Goal: Find specific page/section

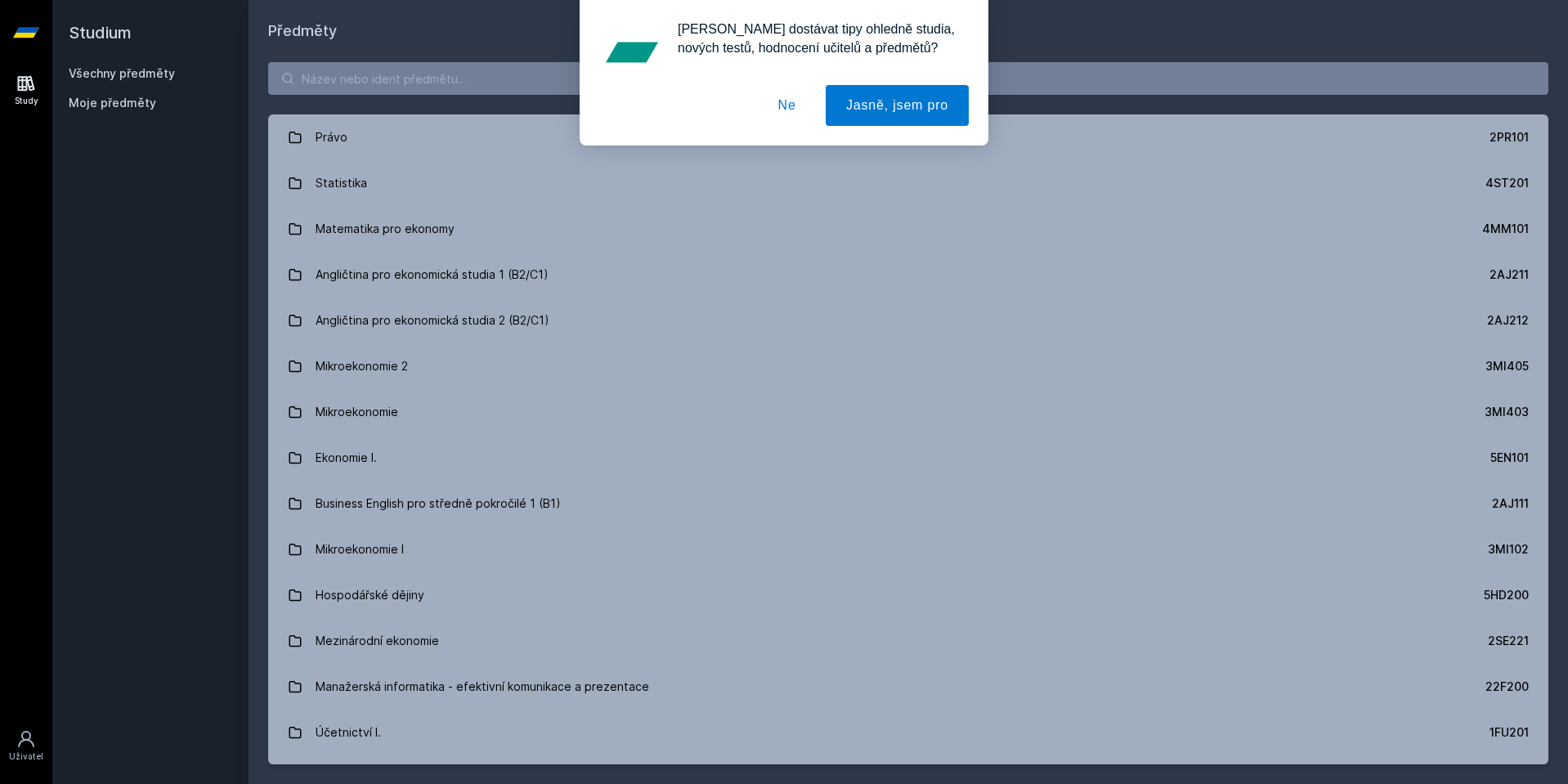
click at [789, 115] on button "Ne" at bounding box center [787, 106] width 59 height 41
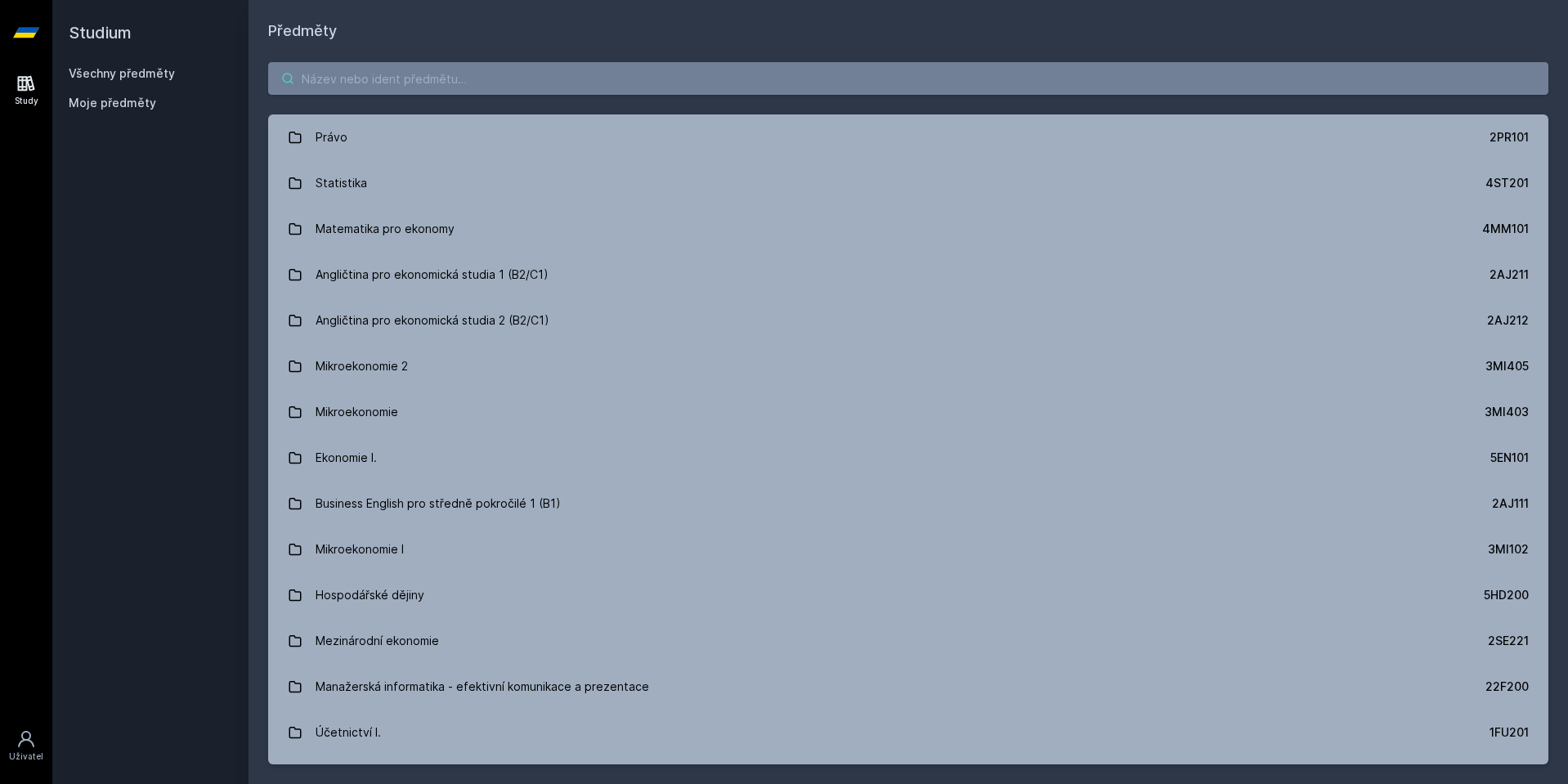
drag, startPoint x: 438, startPoint y: 106, endPoint x: 431, endPoint y: 81, distance: 26.0
click at [437, 105] on div "Právo 2PR101 Statistika 4ST201 Matematika pro ekonomy 4MM101 Angličtina pro eko…" at bounding box center [908, 414] width 1319 height 742
click at [430, 77] on input "search" at bounding box center [907, 78] width 1280 height 33
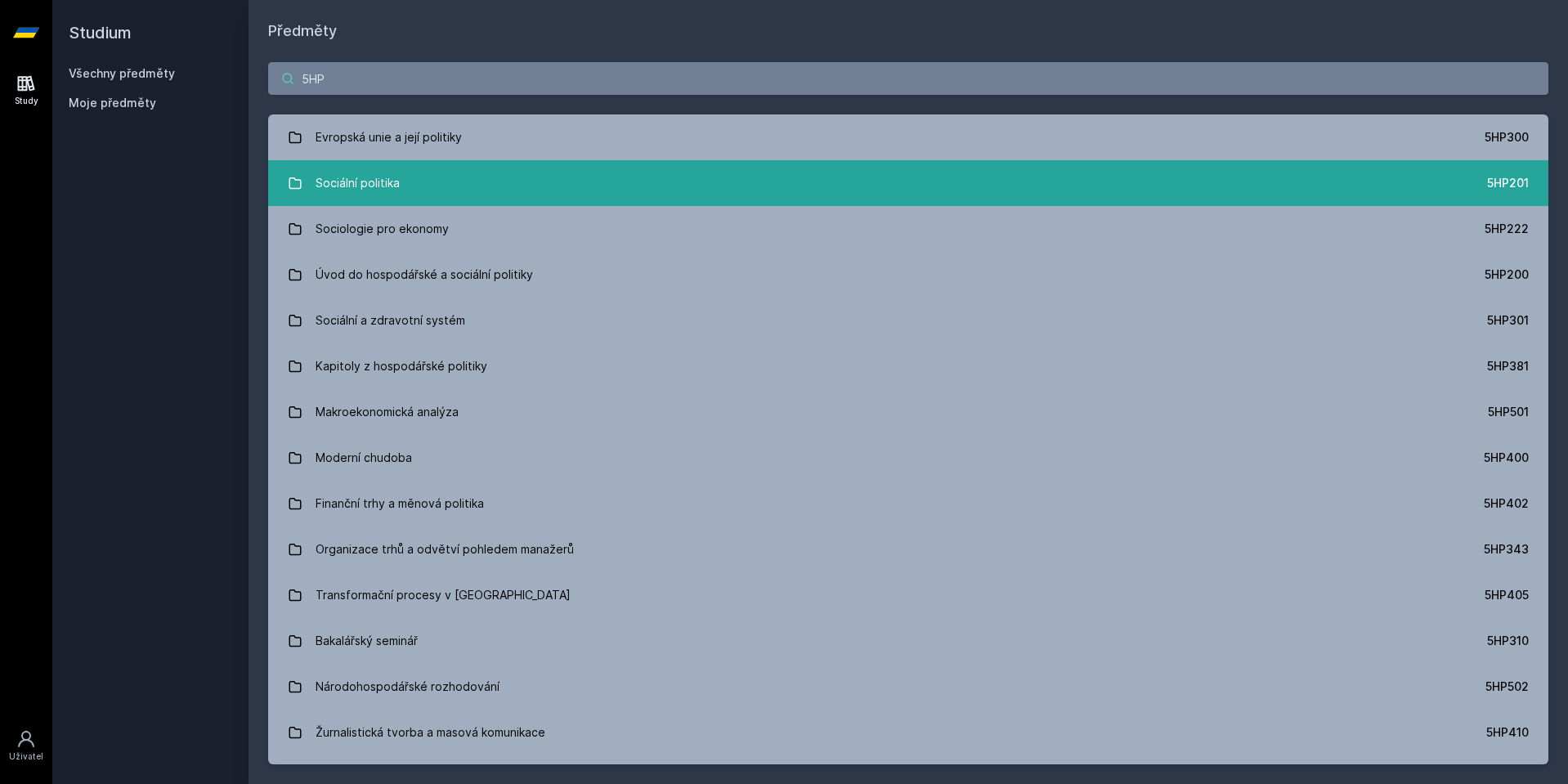
type input "5HP"
click at [358, 175] on div "Sociální politika" at bounding box center [358, 183] width 84 height 33
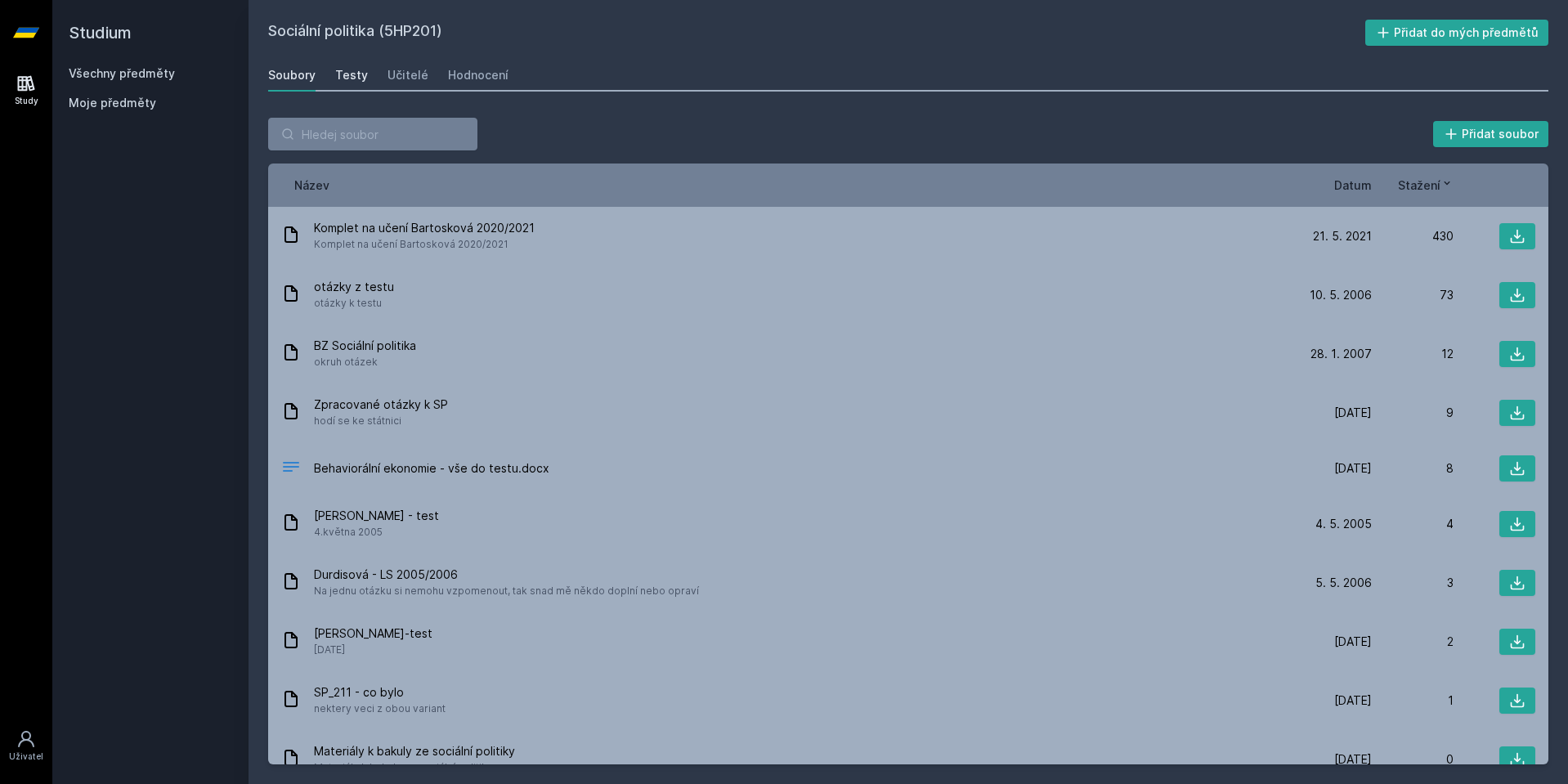
click at [345, 84] on link "Testy" at bounding box center [352, 75] width 33 height 33
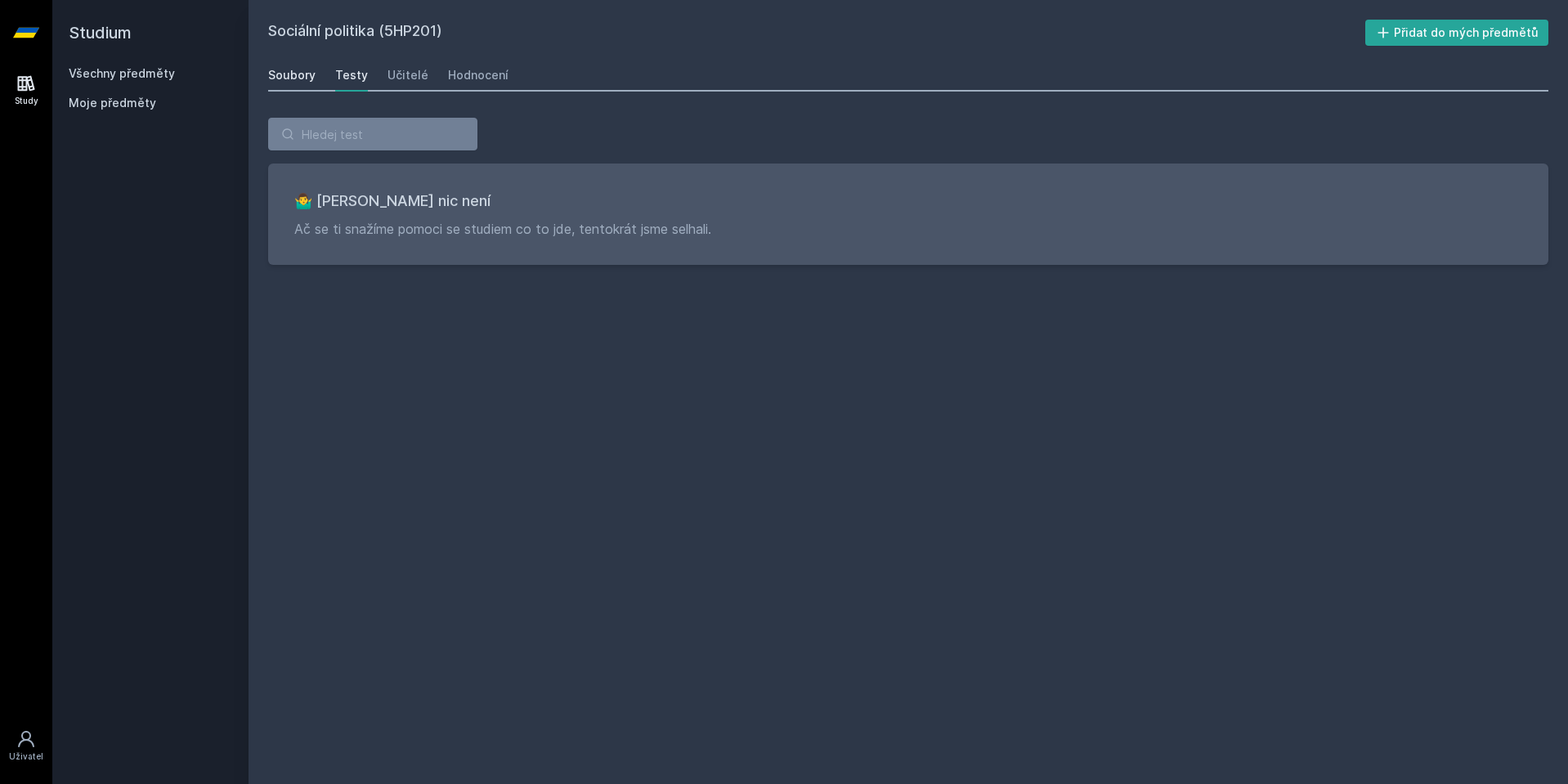
click at [291, 73] on div "Soubory" at bounding box center [292, 75] width 48 height 16
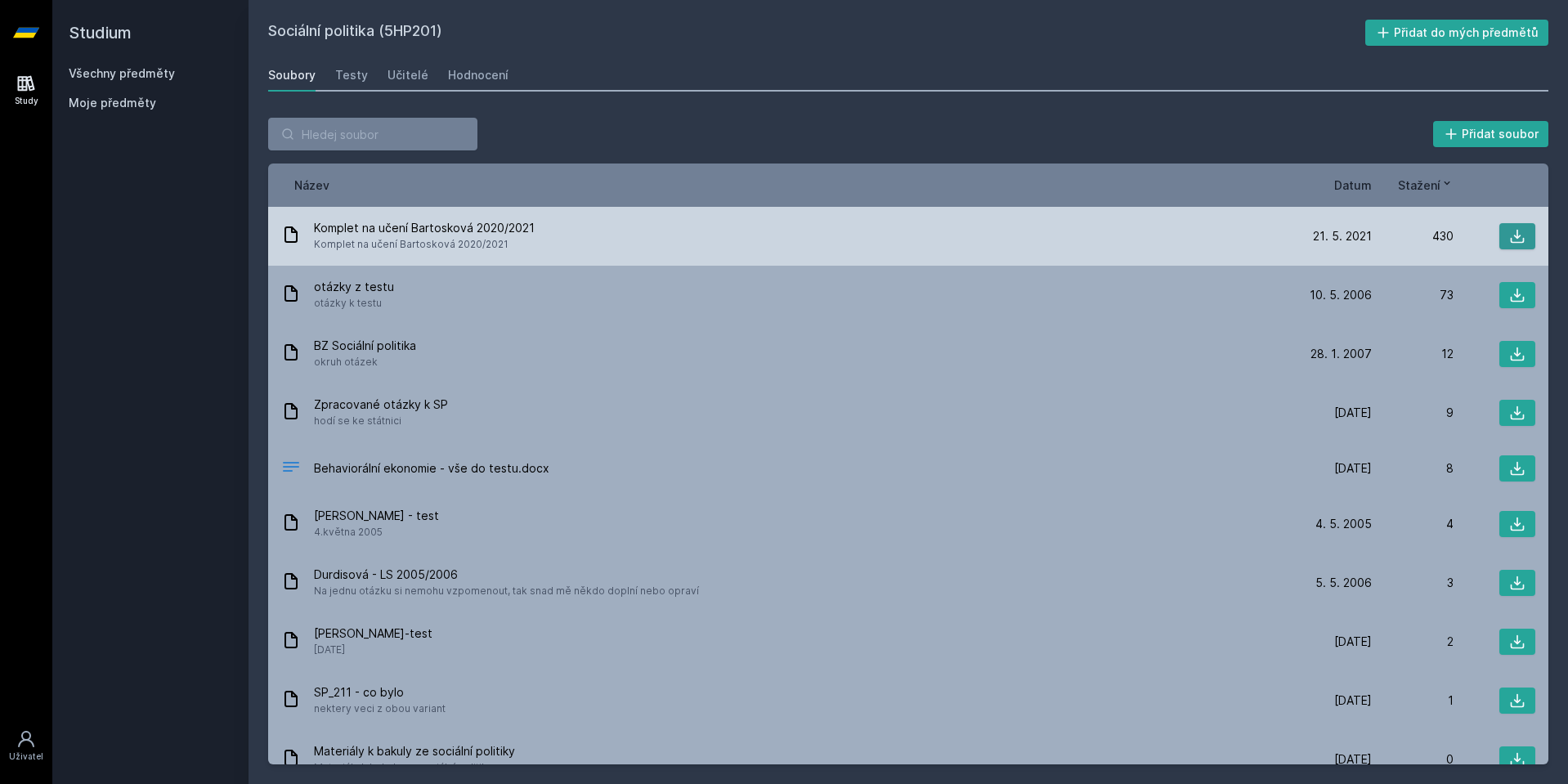
click at [1509, 242] on icon at bounding box center [1517, 237] width 16 height 16
